Goal: Task Accomplishment & Management: Manage account settings

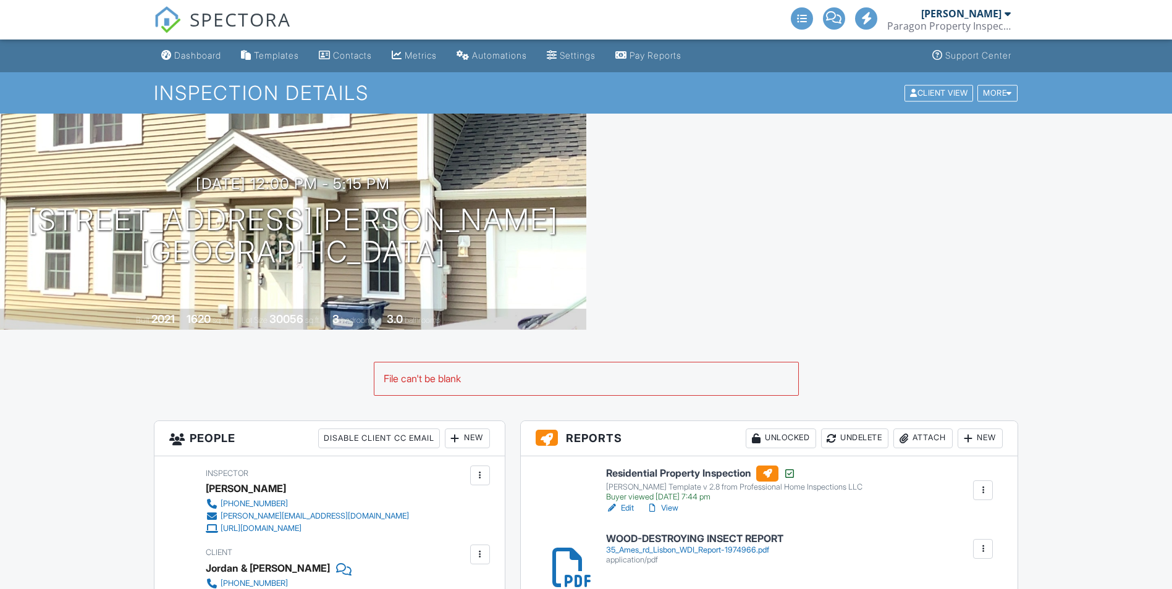
click at [934, 434] on div "Attach" at bounding box center [922, 439] width 59 height 20
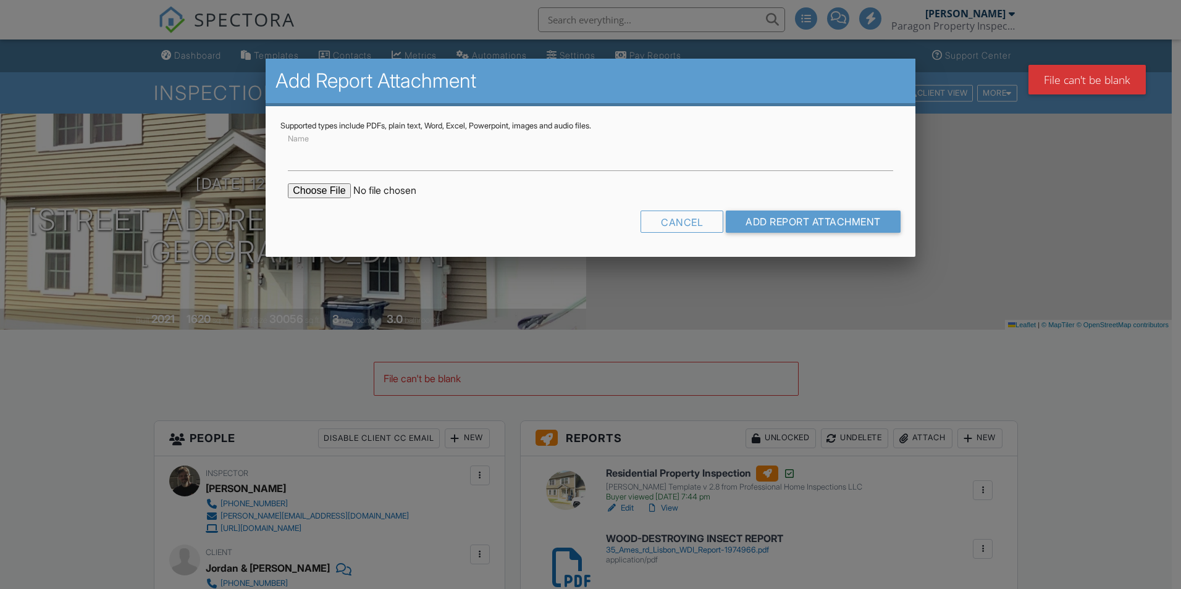
click at [314, 171] on form "Name Cancel Add Report Attachment" at bounding box center [590, 186] width 620 height 111
click at [314, 163] on input "Name" at bounding box center [590, 156] width 605 height 30
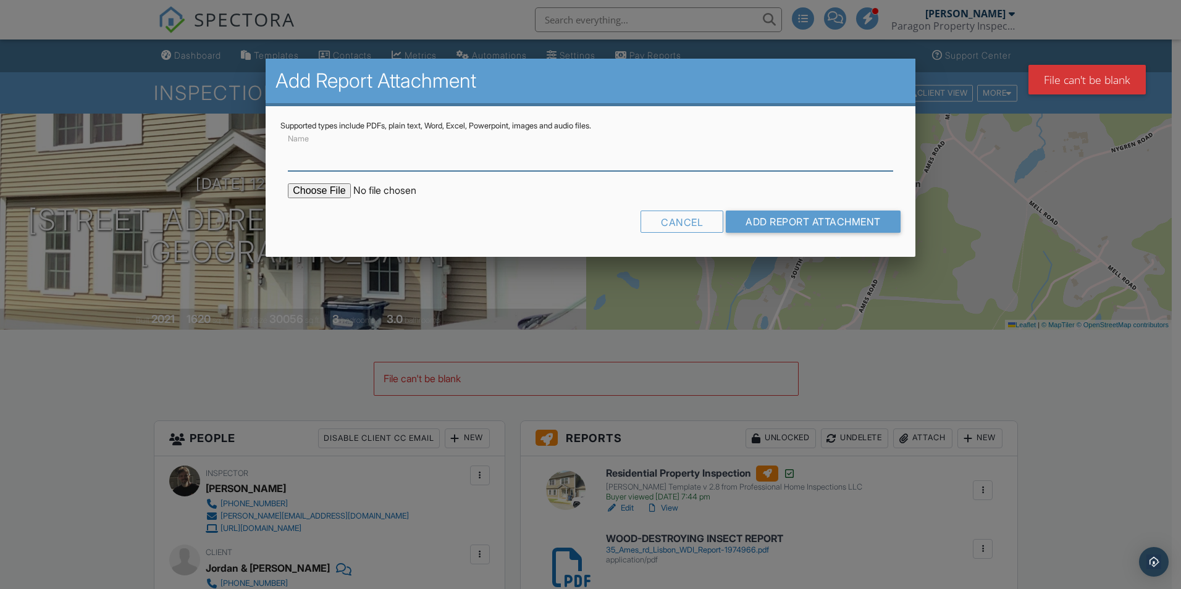
type input "Radon In The Air Results"
click at [314, 193] on input "file" at bounding box center [393, 190] width 210 height 15
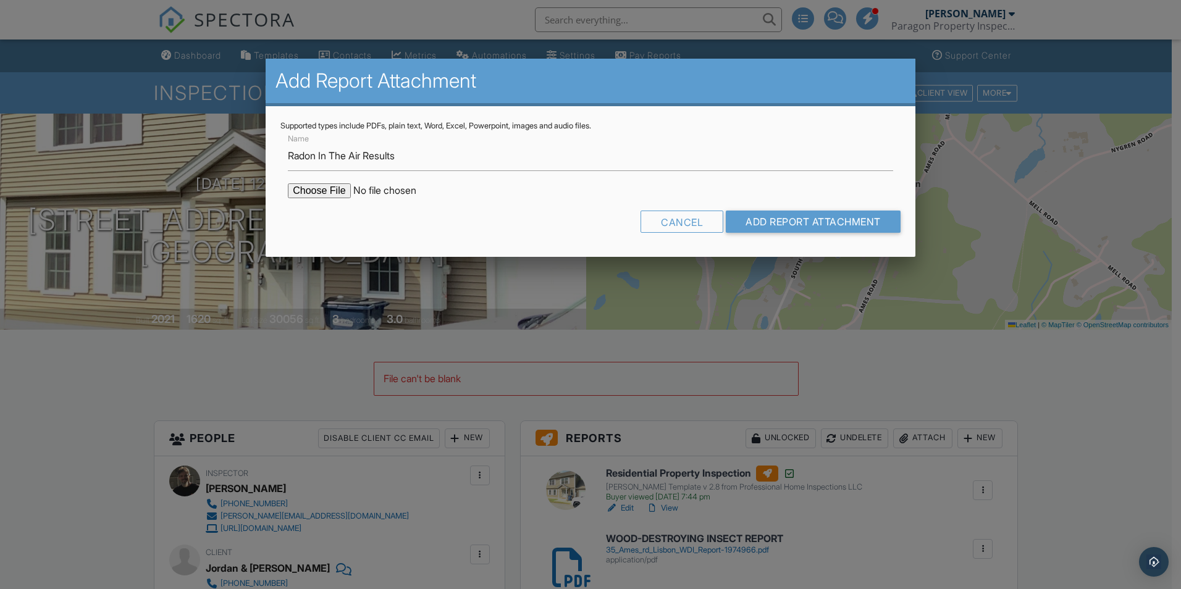
type input "C:\fakepath\35-Ames-Rd results 202509281900.pdf"
click at [800, 220] on input "Add Report Attachment" at bounding box center [813, 222] width 175 height 22
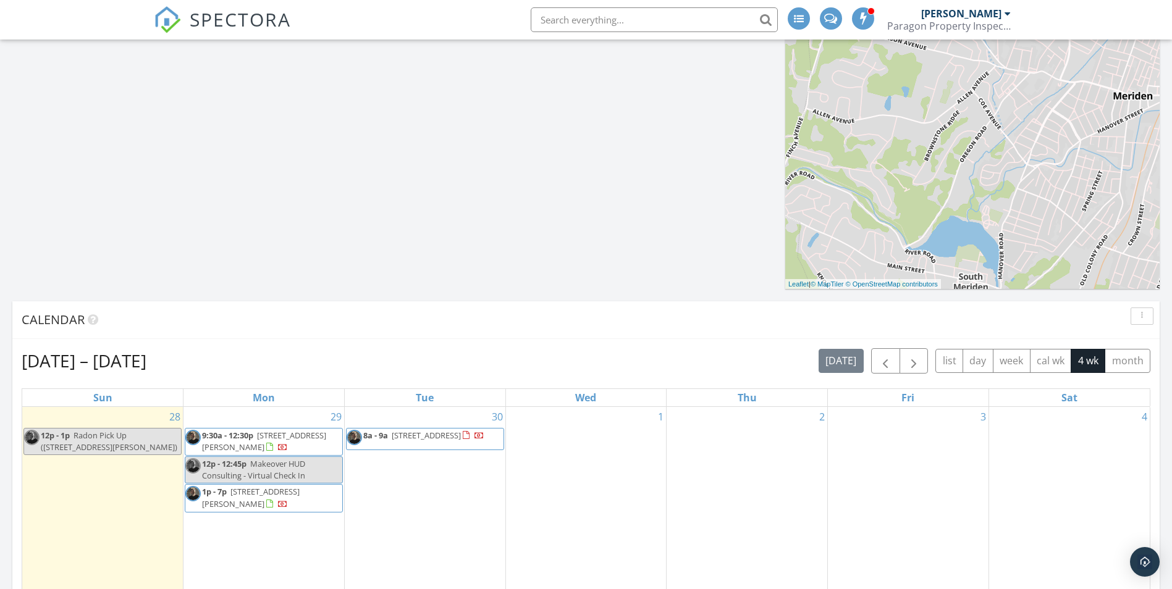
scroll to position [618, 0]
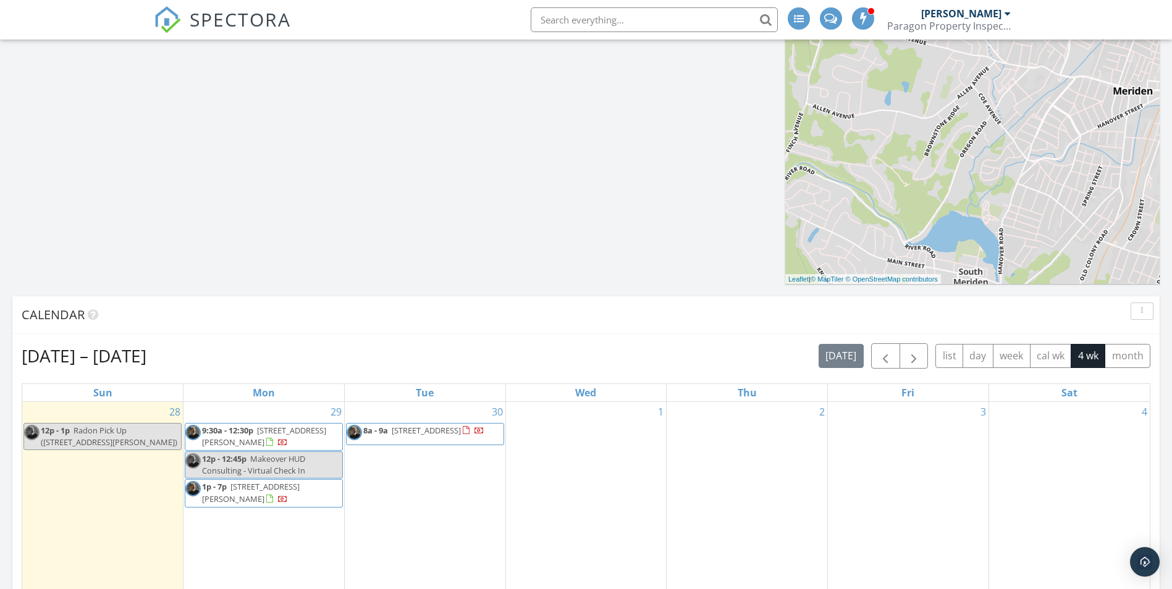
click at [244, 434] on span "9:30a - 12:30p" at bounding box center [227, 430] width 51 height 11
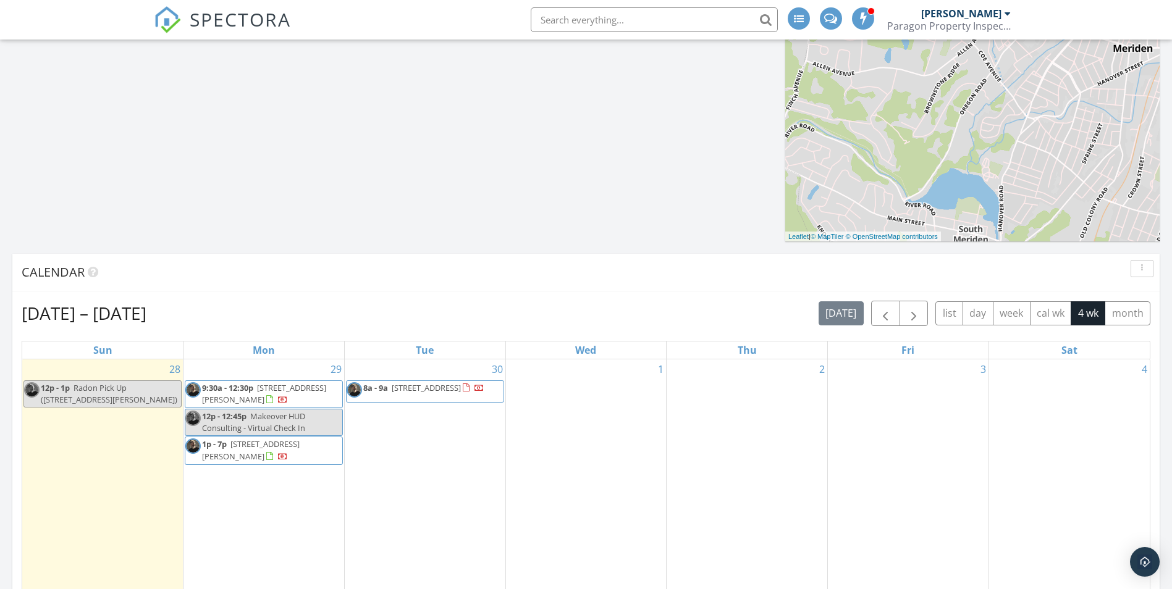
scroll to position [679, 0]
